Goal: Information Seeking & Learning: Learn about a topic

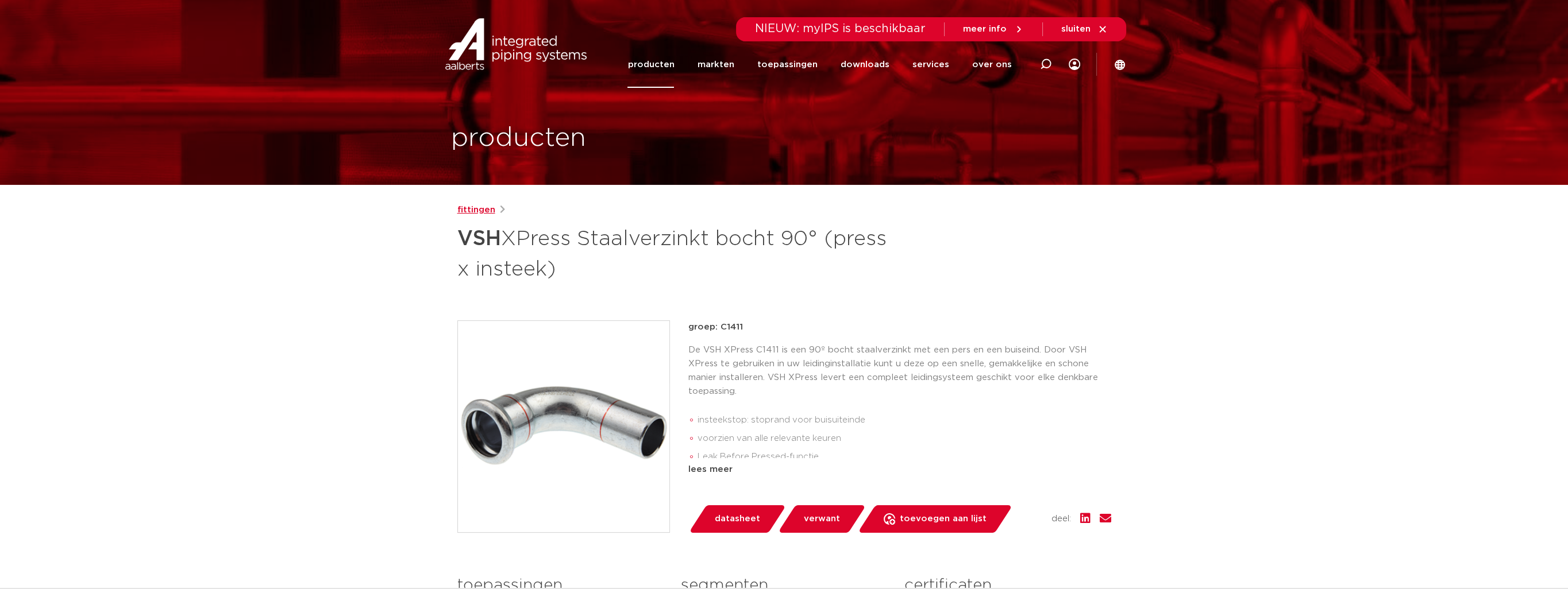
click at [489, 206] on link "fittingen" at bounding box center [476, 210] width 38 height 14
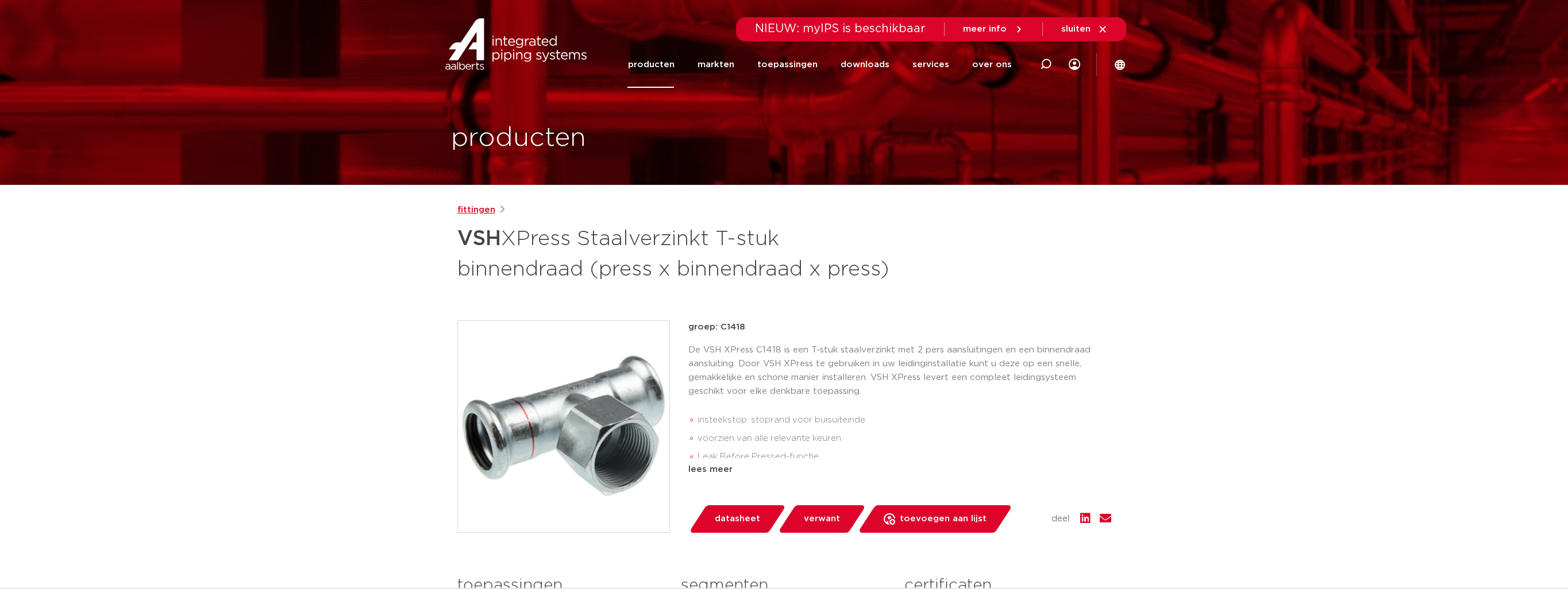
click at [487, 210] on link "fittingen" at bounding box center [476, 210] width 38 height 14
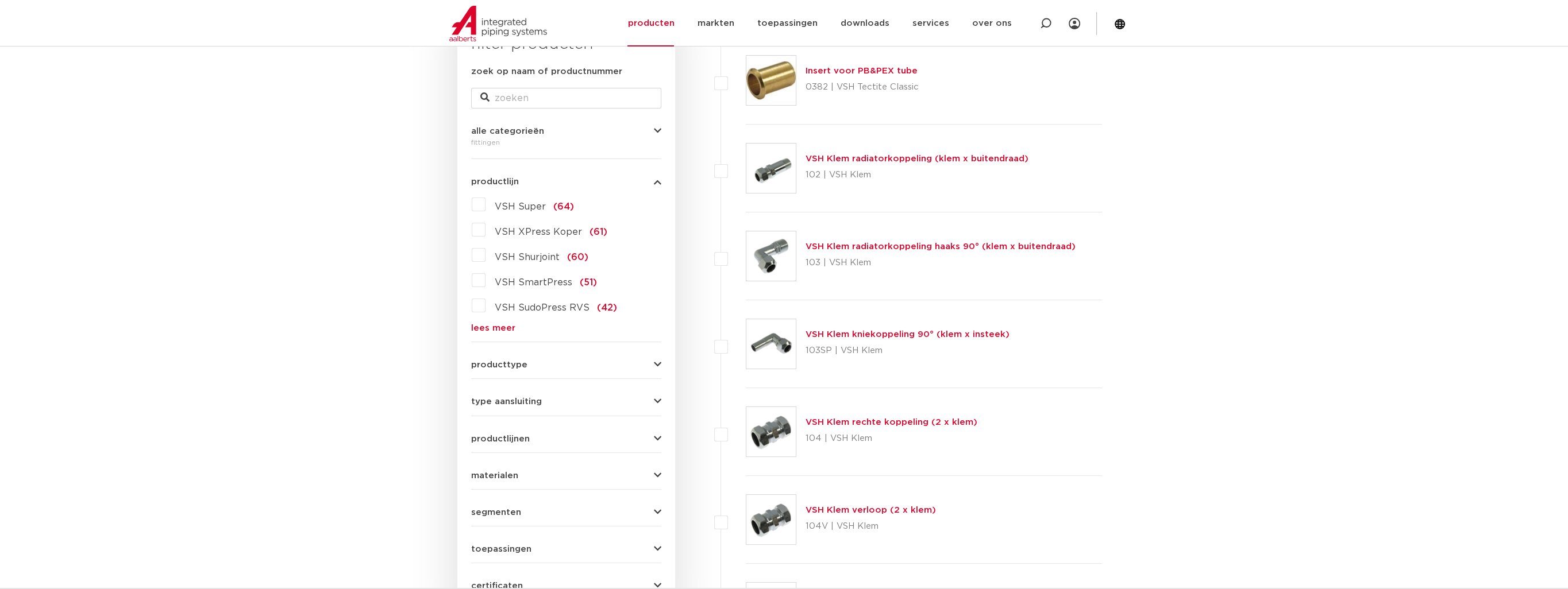
scroll to position [172, 0]
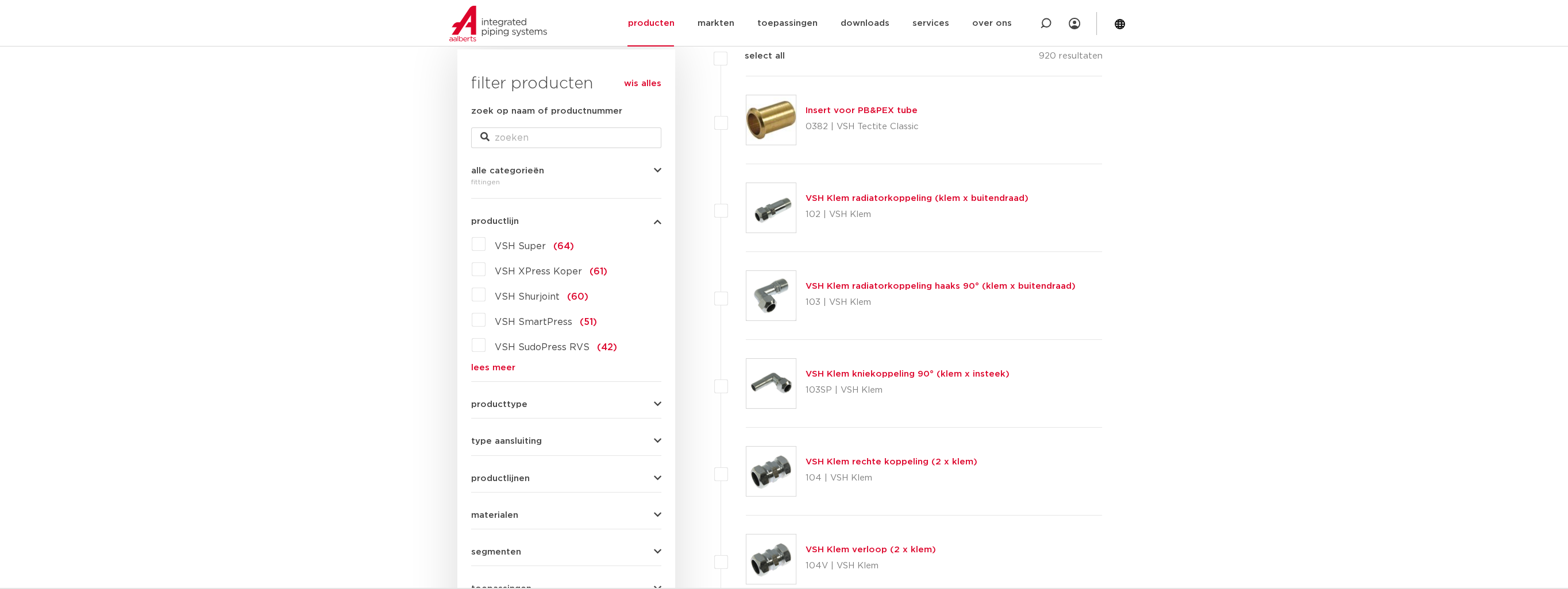
click at [496, 364] on link "lees meer" at bounding box center [566, 368] width 190 height 9
